Goal: Task Accomplishment & Management: Manage account settings

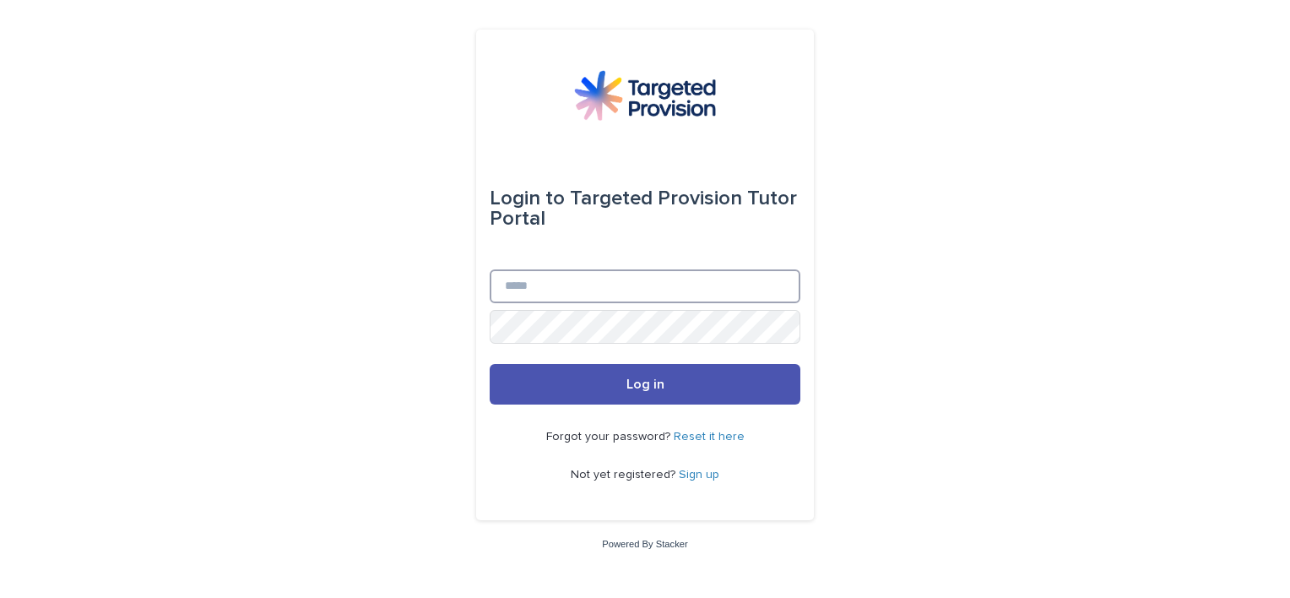
click at [578, 296] on input "Email" at bounding box center [645, 286] width 311 height 34
type input "**********"
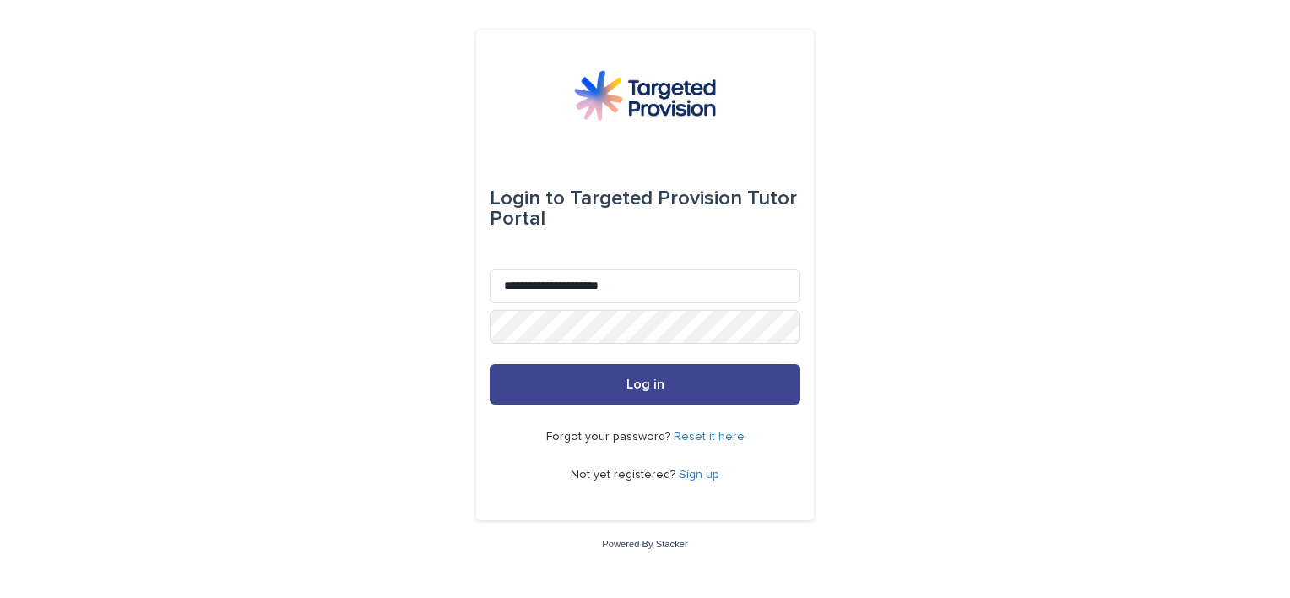
click at [622, 402] on button "Log in" at bounding box center [645, 384] width 311 height 41
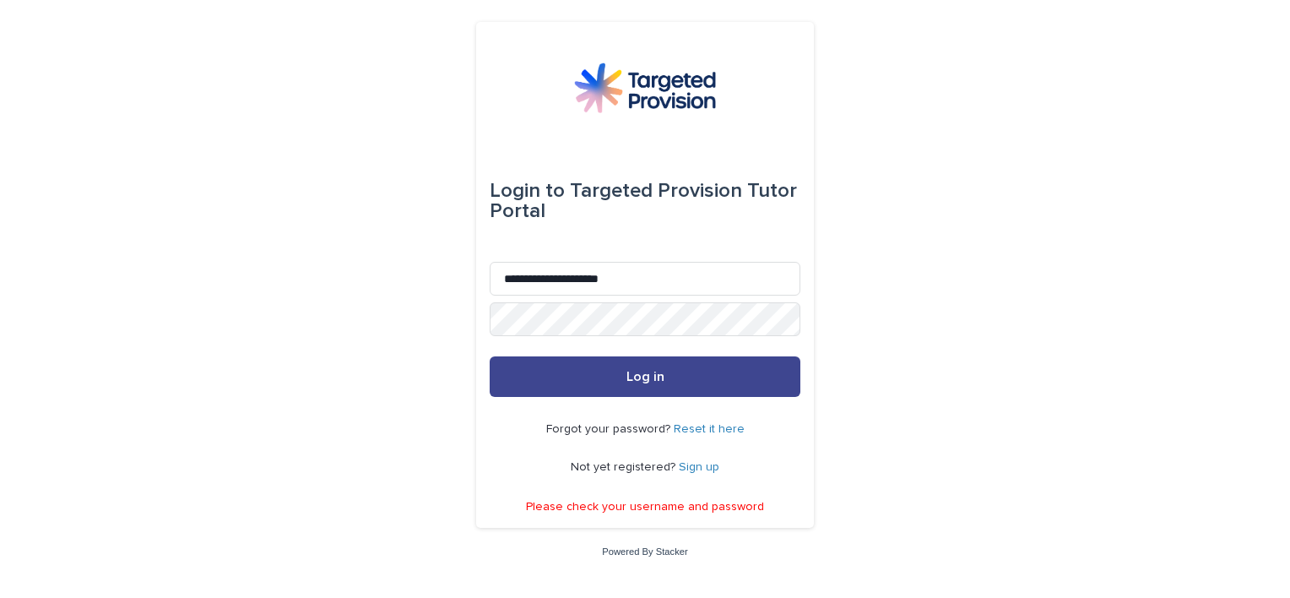
click at [597, 368] on button "Log in" at bounding box center [645, 376] width 311 height 41
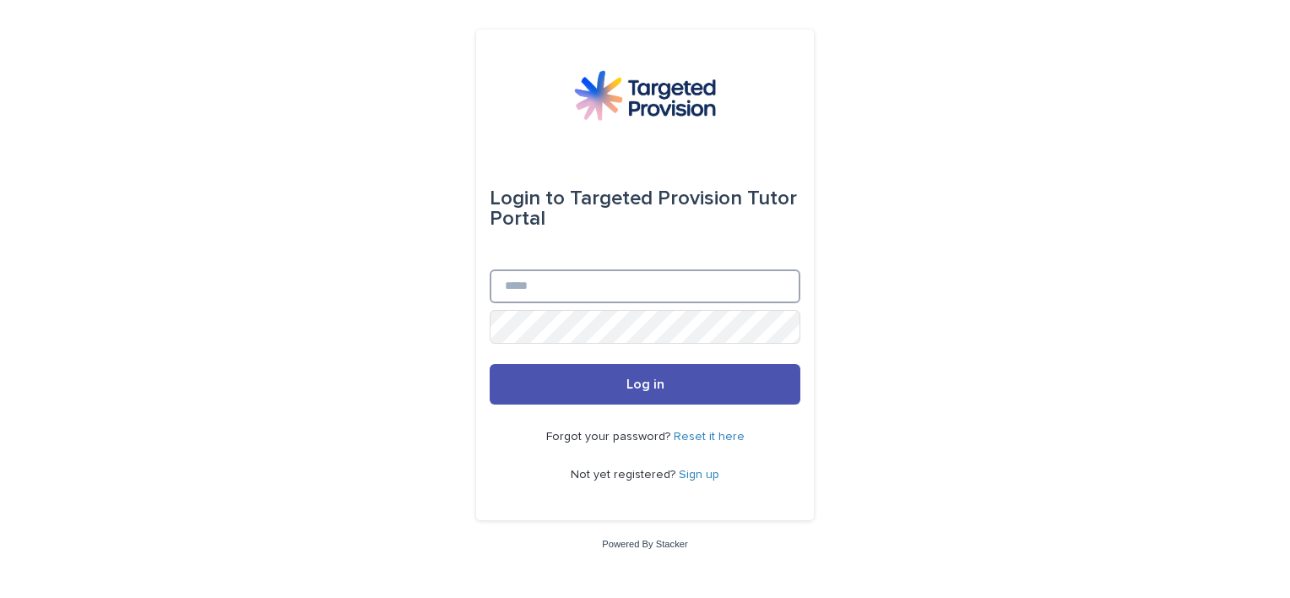
click at [574, 284] on input "Email" at bounding box center [645, 286] width 311 height 34
type input "**********"
click at [490, 364] on button "Log in" at bounding box center [645, 384] width 311 height 41
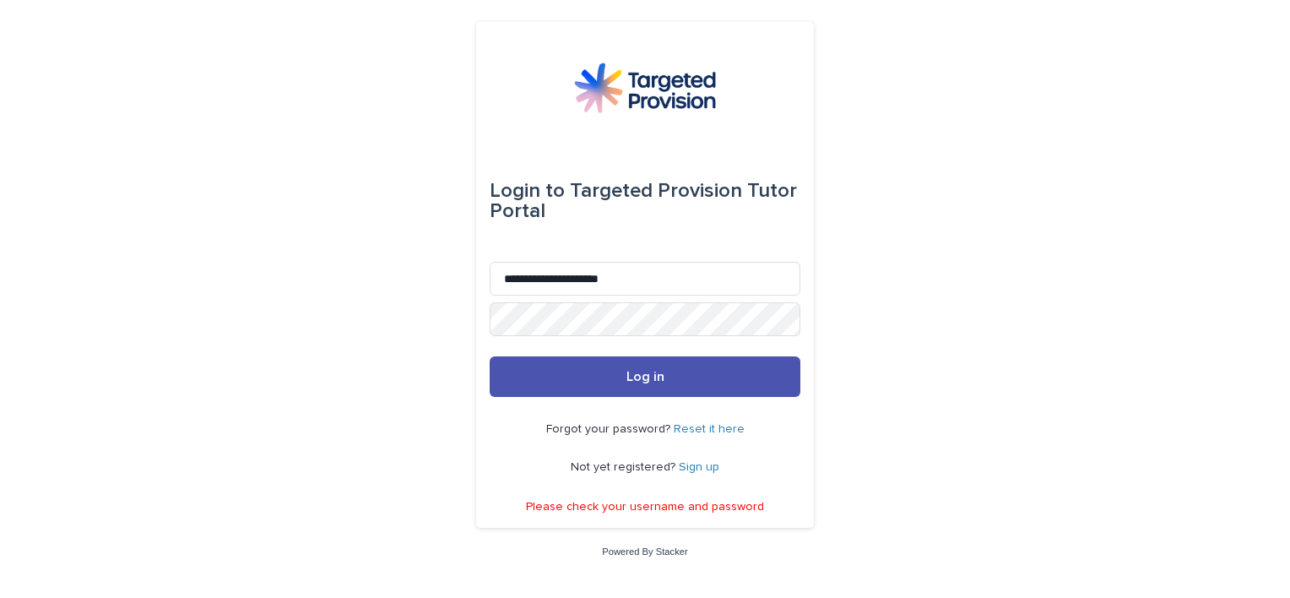
click at [723, 431] on link "Reset it here" at bounding box center [709, 429] width 71 height 12
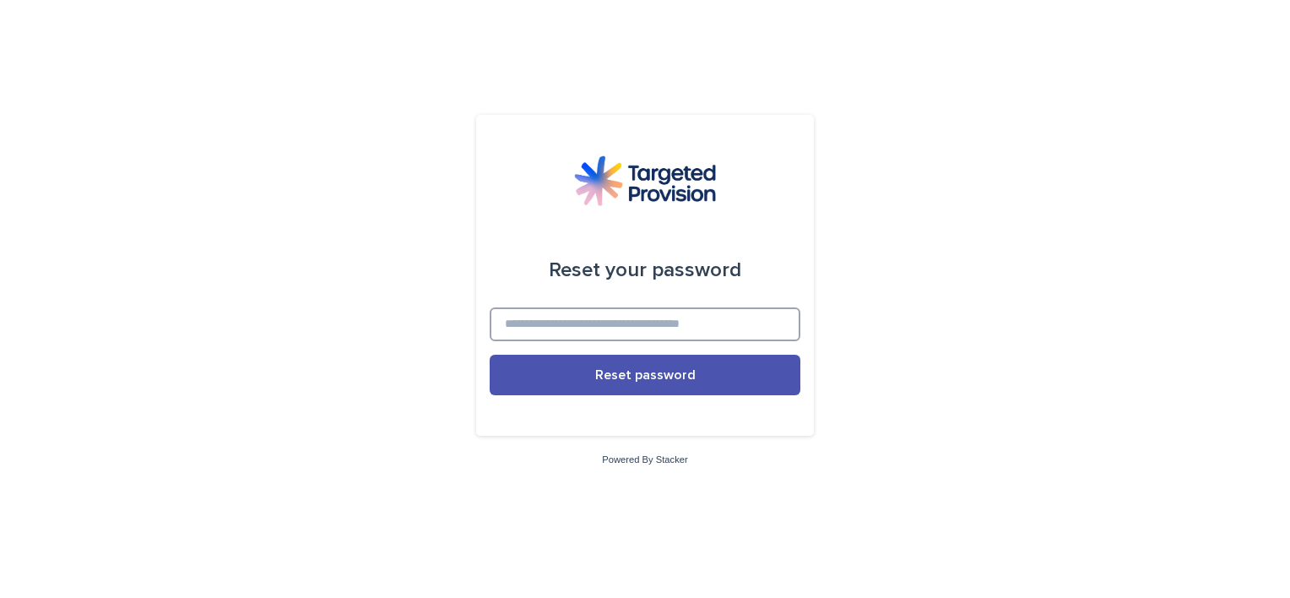
click at [768, 318] on input at bounding box center [645, 324] width 311 height 34
type input "**********"
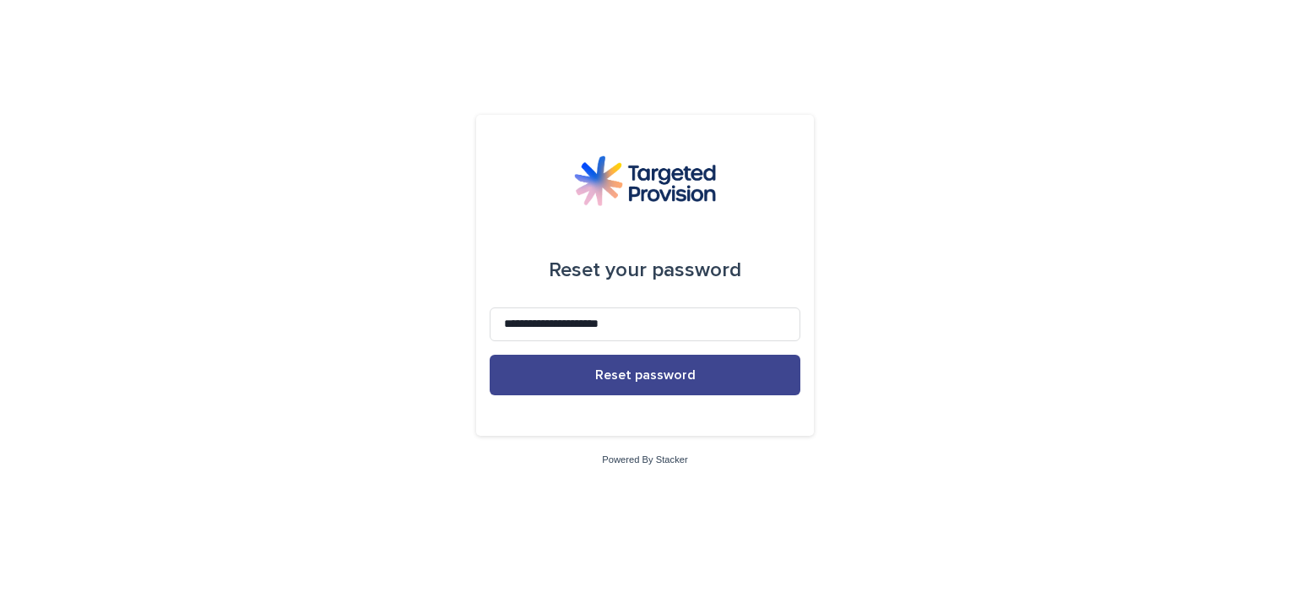
click at [719, 385] on button "Reset password" at bounding box center [645, 375] width 311 height 41
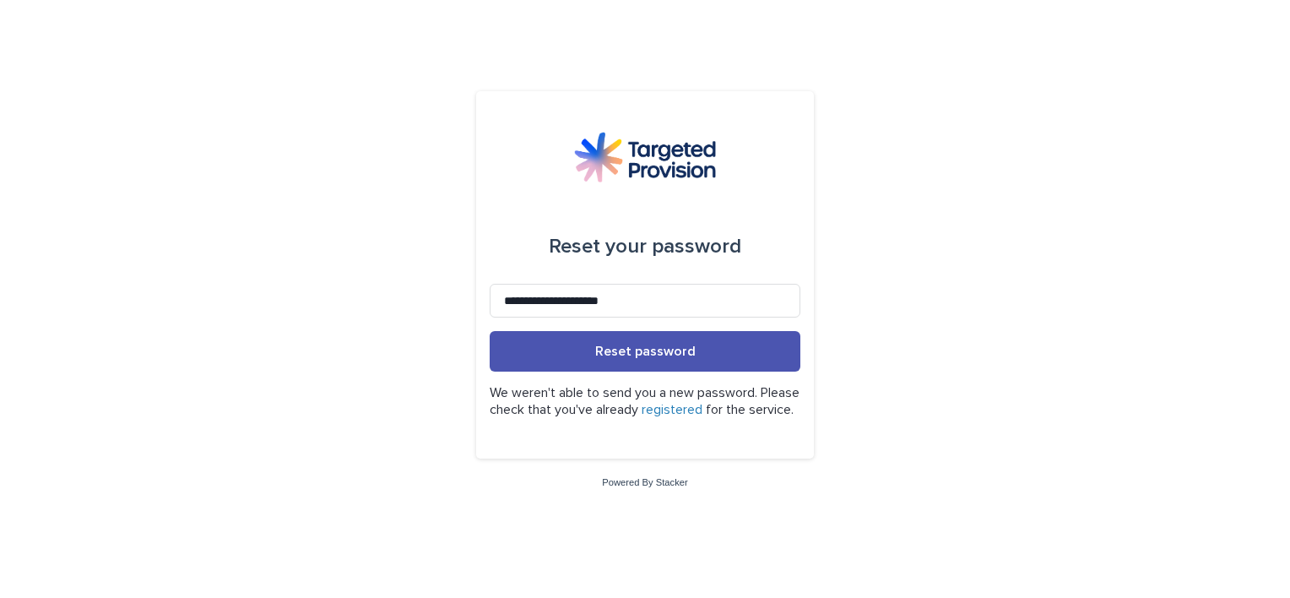
click at [703, 403] on link "registered" at bounding box center [672, 410] width 61 height 14
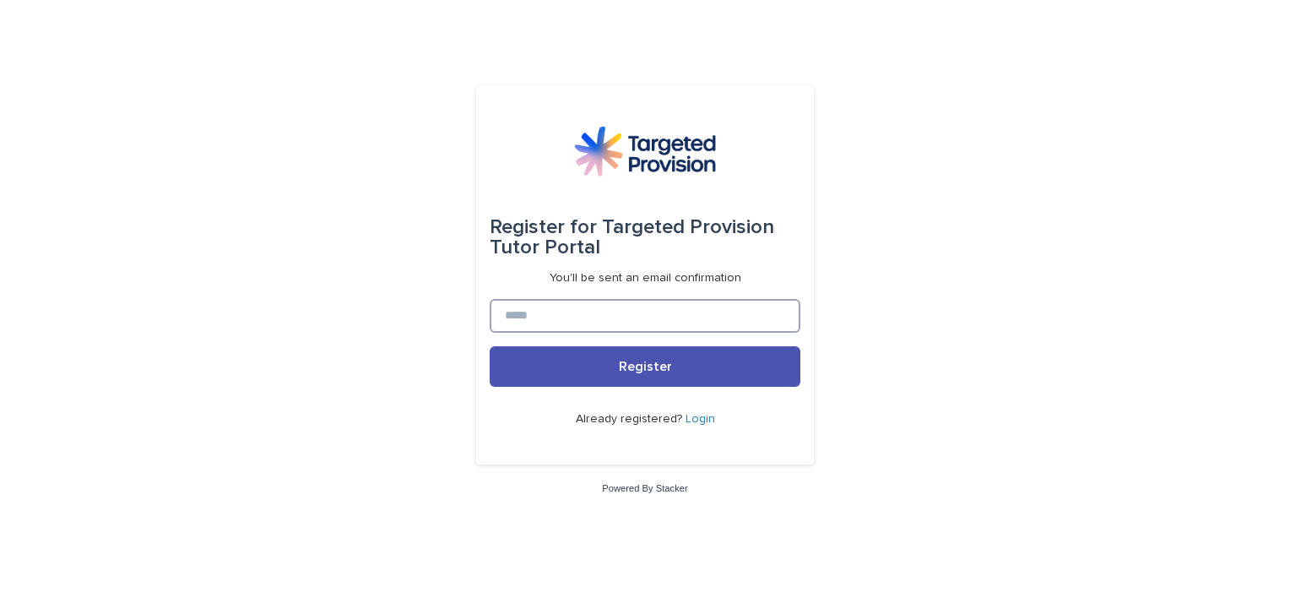
click at [677, 328] on input at bounding box center [645, 316] width 311 height 34
type input "**********"
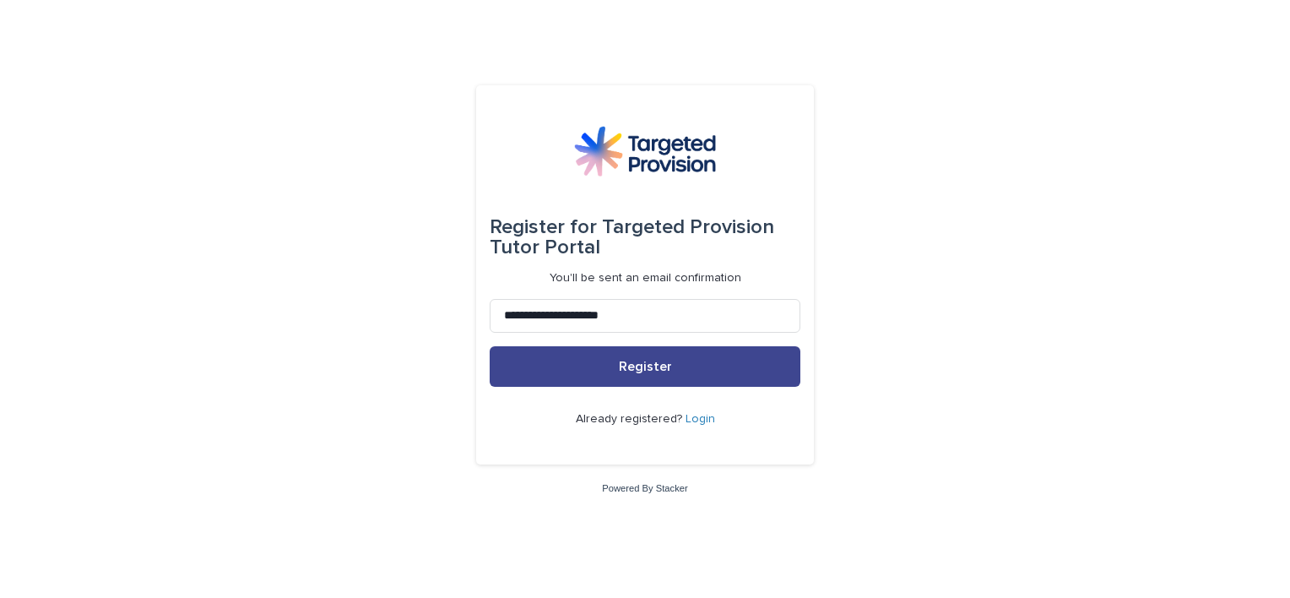
click at [655, 368] on span "Register" at bounding box center [645, 367] width 53 height 14
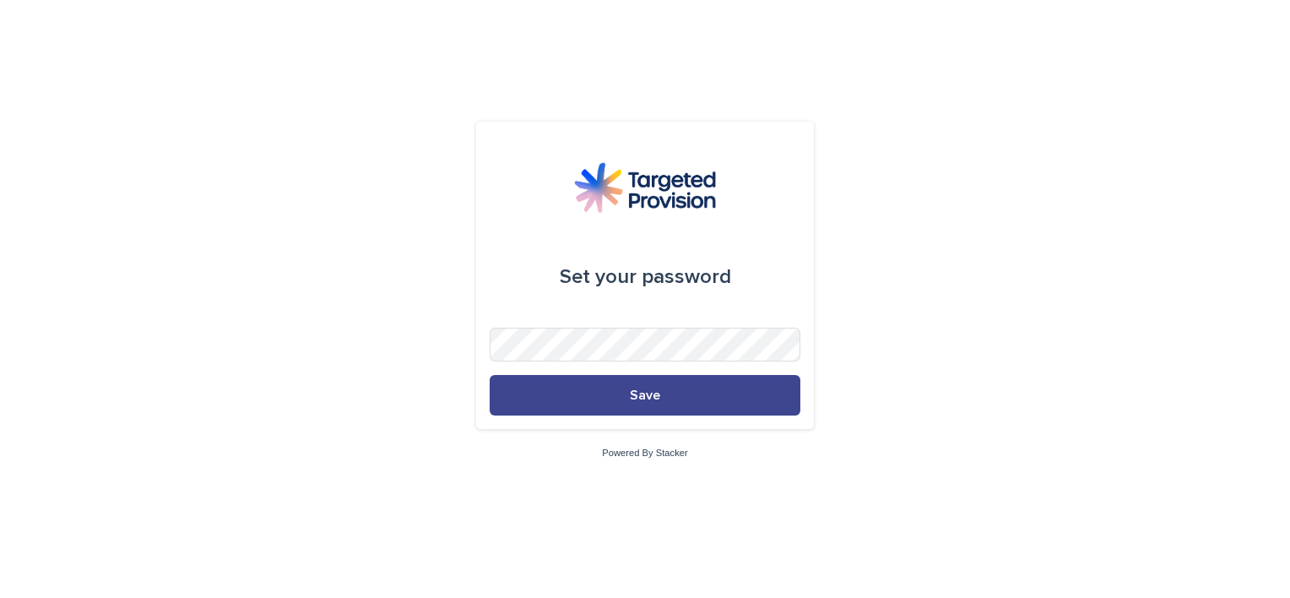
click at [740, 390] on button "Save" at bounding box center [645, 395] width 311 height 41
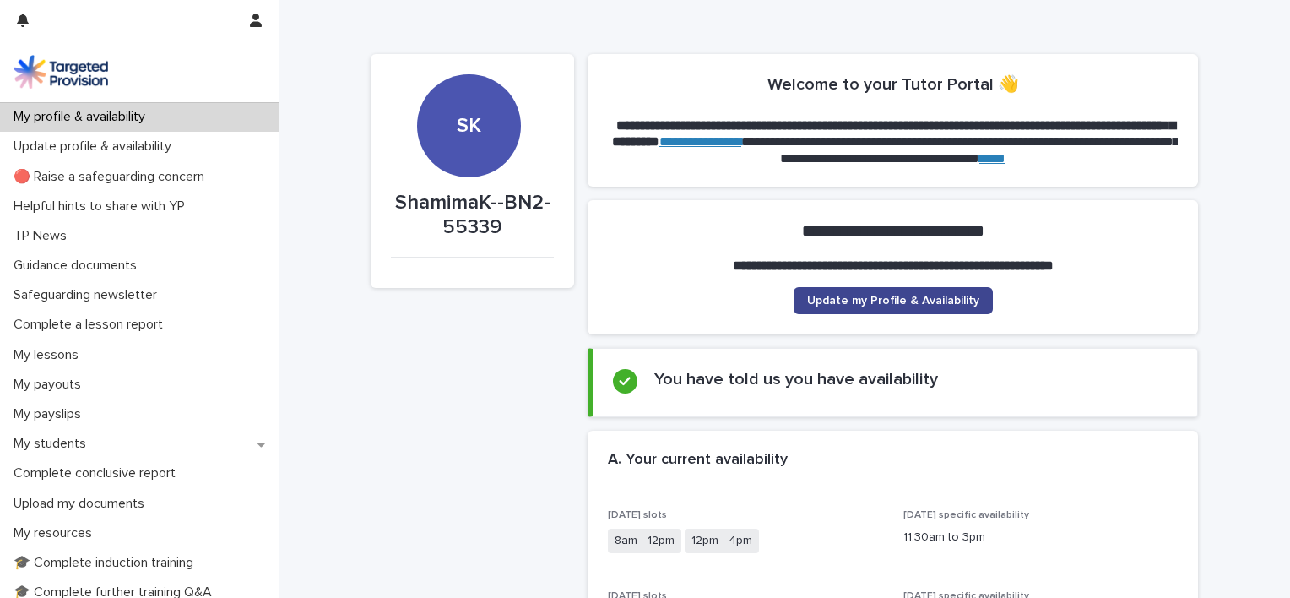
click at [868, 299] on span "Update my Profile & Availability" at bounding box center [893, 301] width 172 height 12
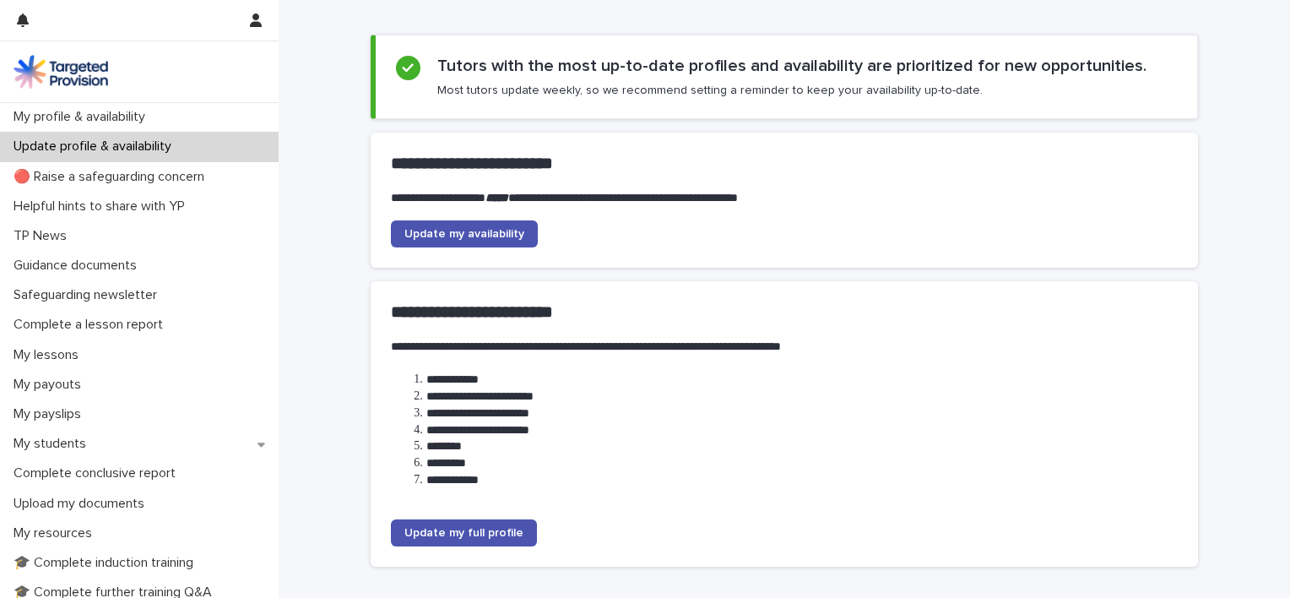
scroll to position [203, 0]
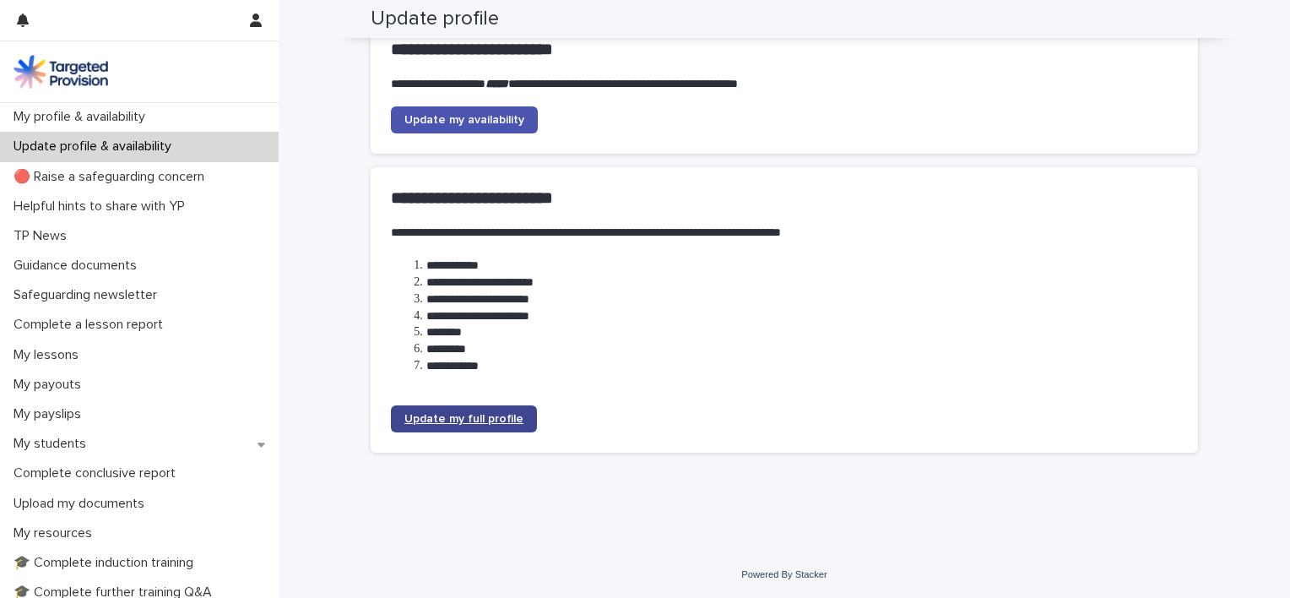
click at [503, 406] on link "Update my full profile" at bounding box center [464, 418] width 146 height 27
click at [461, 123] on span "Update my availability" at bounding box center [465, 120] width 120 height 12
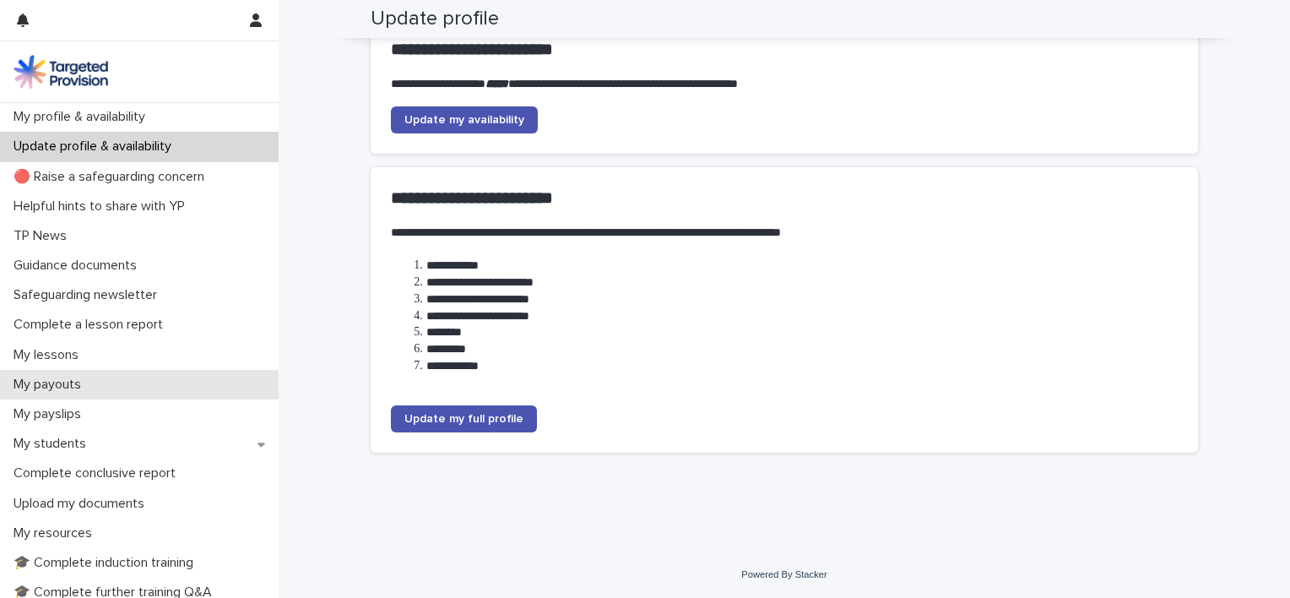
click at [86, 378] on p "My payouts" at bounding box center [51, 385] width 88 height 16
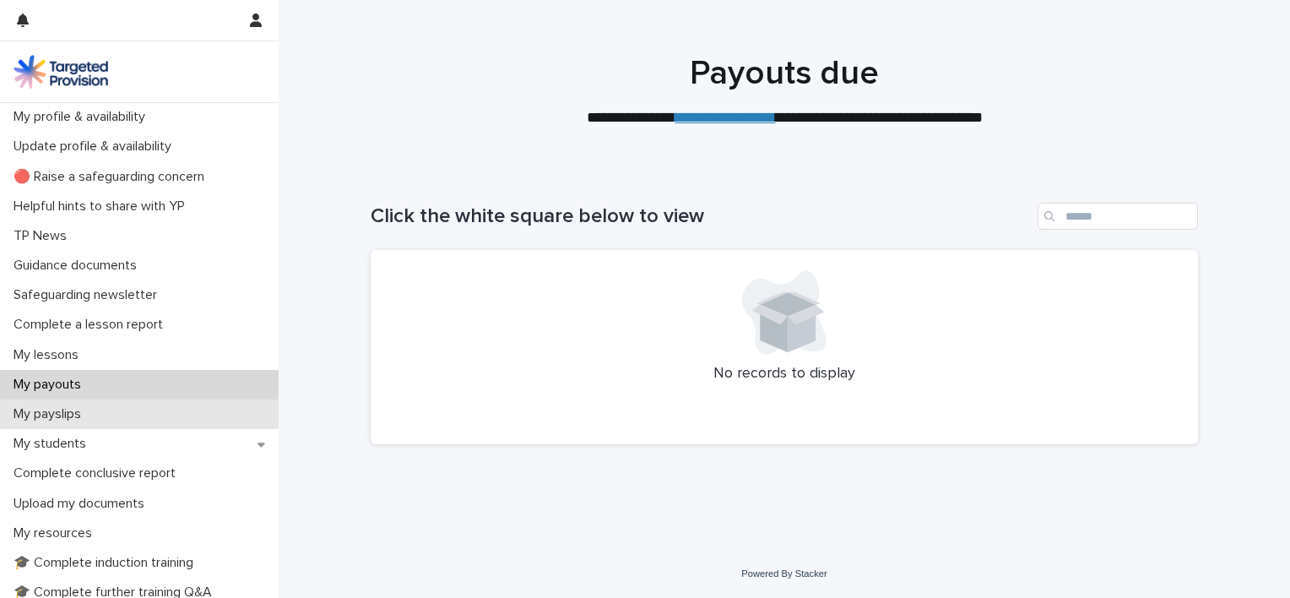
click at [74, 414] on p "My payslips" at bounding box center [51, 414] width 88 height 16
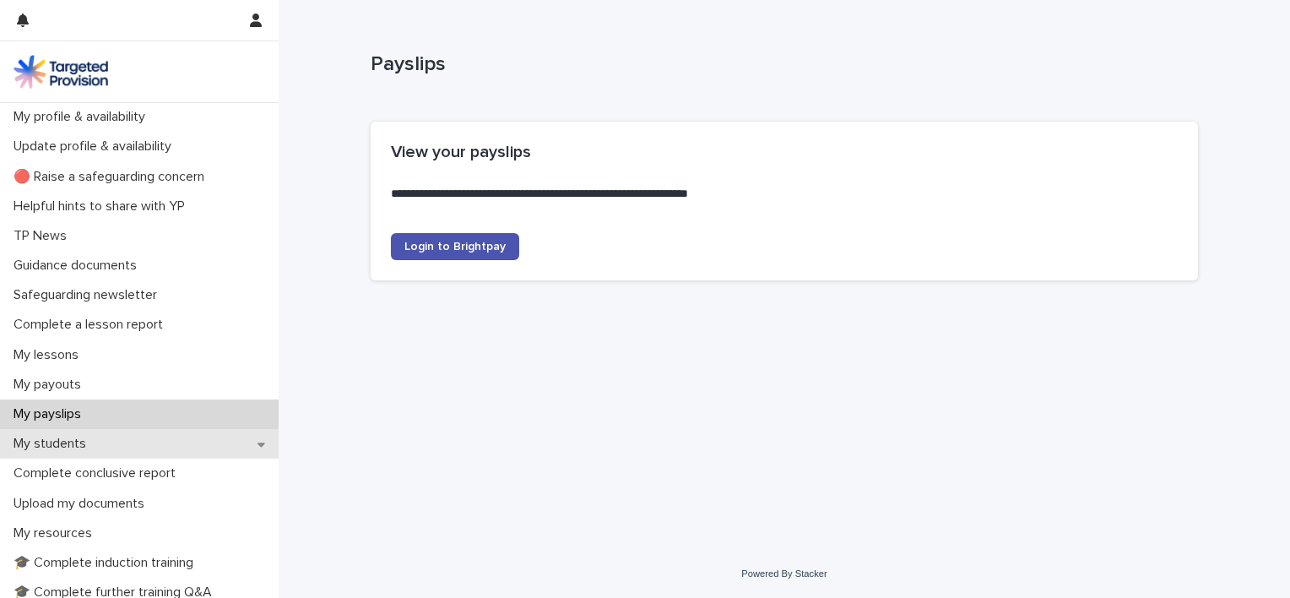
click at [127, 449] on div "My students" at bounding box center [139, 444] width 279 height 30
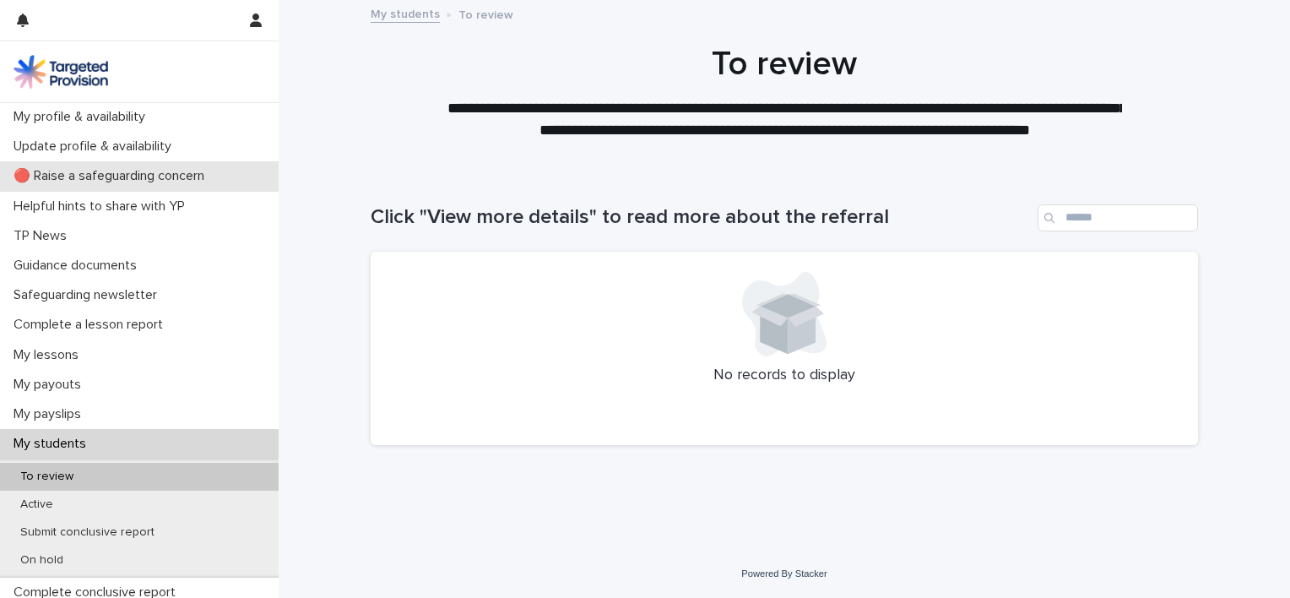
click at [204, 180] on p "🔴 Raise a safeguarding concern" at bounding box center [112, 176] width 211 height 16
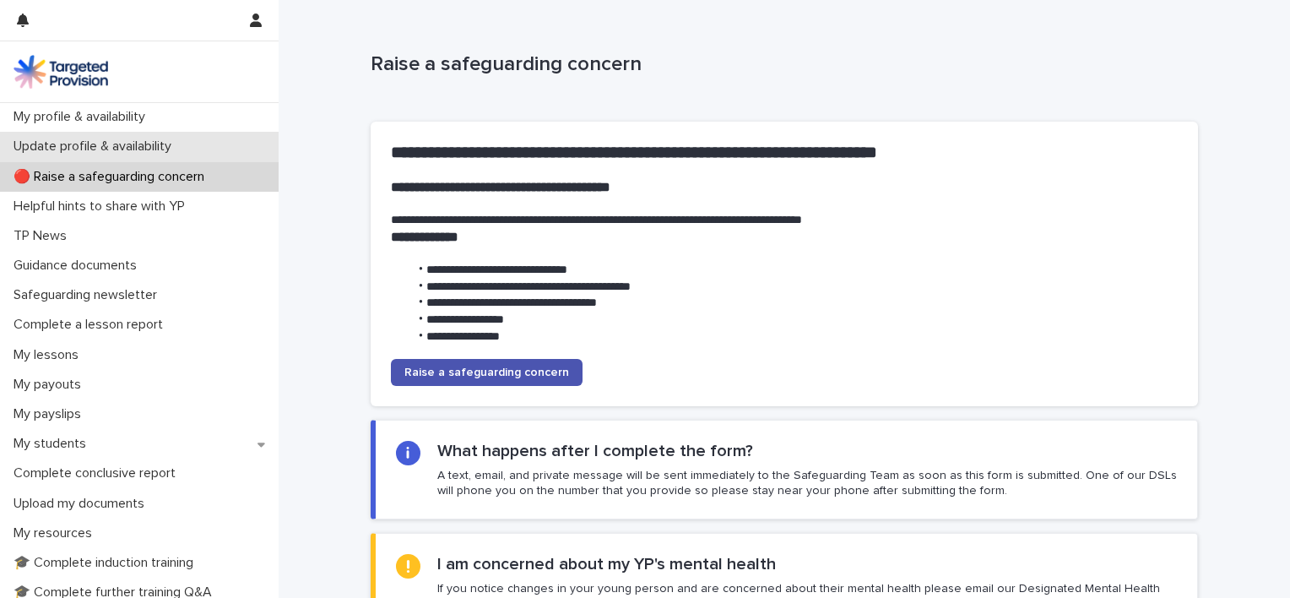
click at [168, 150] on p "Update profile & availability" at bounding box center [96, 147] width 178 height 16
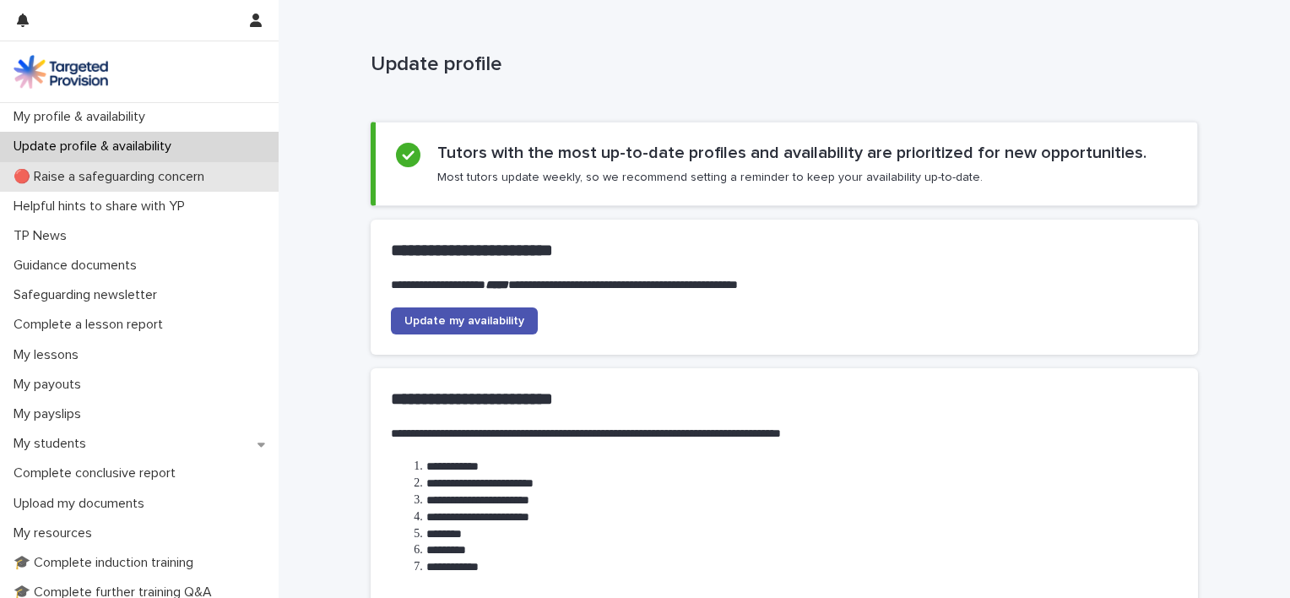
click at [165, 172] on p "🔴 Raise a safeguarding concern" at bounding box center [112, 177] width 211 height 16
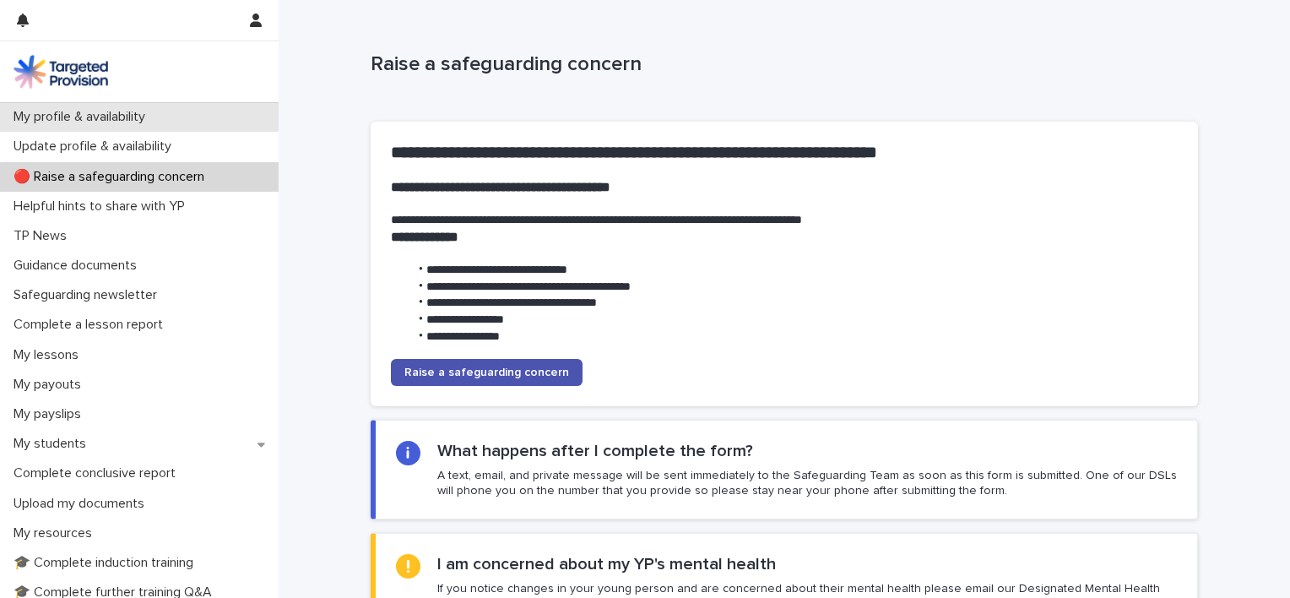
click at [162, 125] on div "My profile & availability" at bounding box center [139, 117] width 279 height 30
